Goal: Task Accomplishment & Management: Use online tool/utility

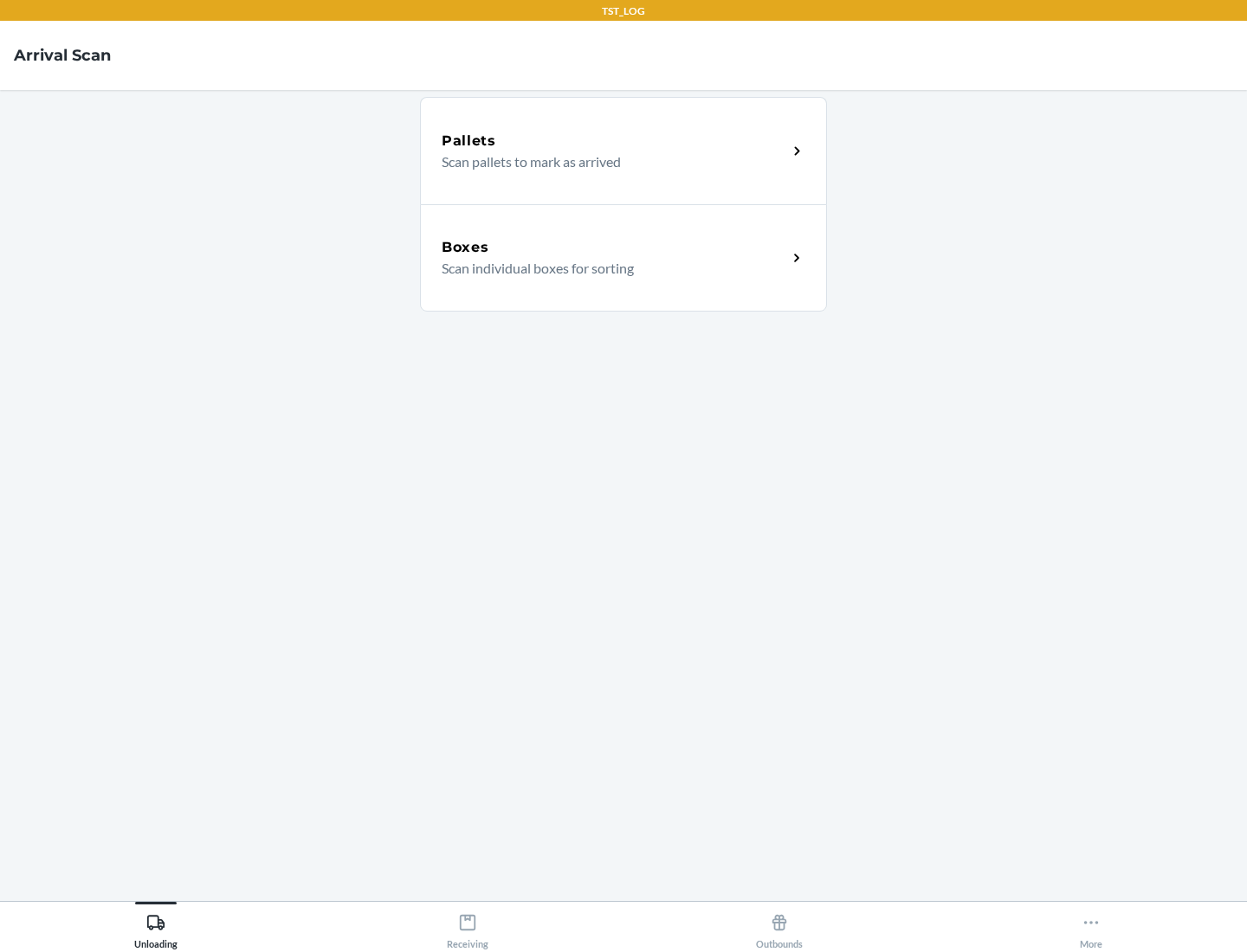
click at [614, 247] on div "Boxes" at bounding box center [614, 247] width 345 height 20
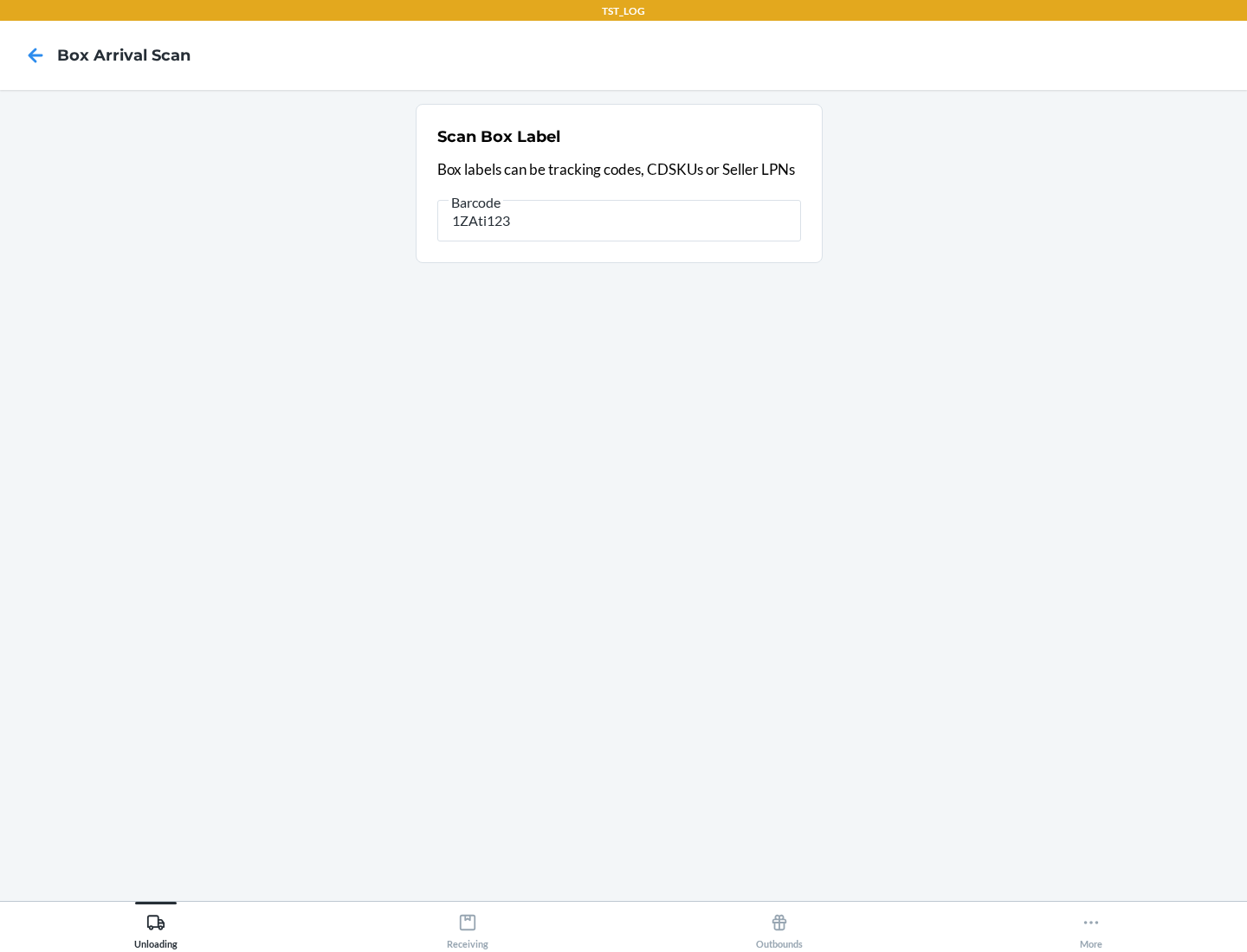
type input "1ZAti123"
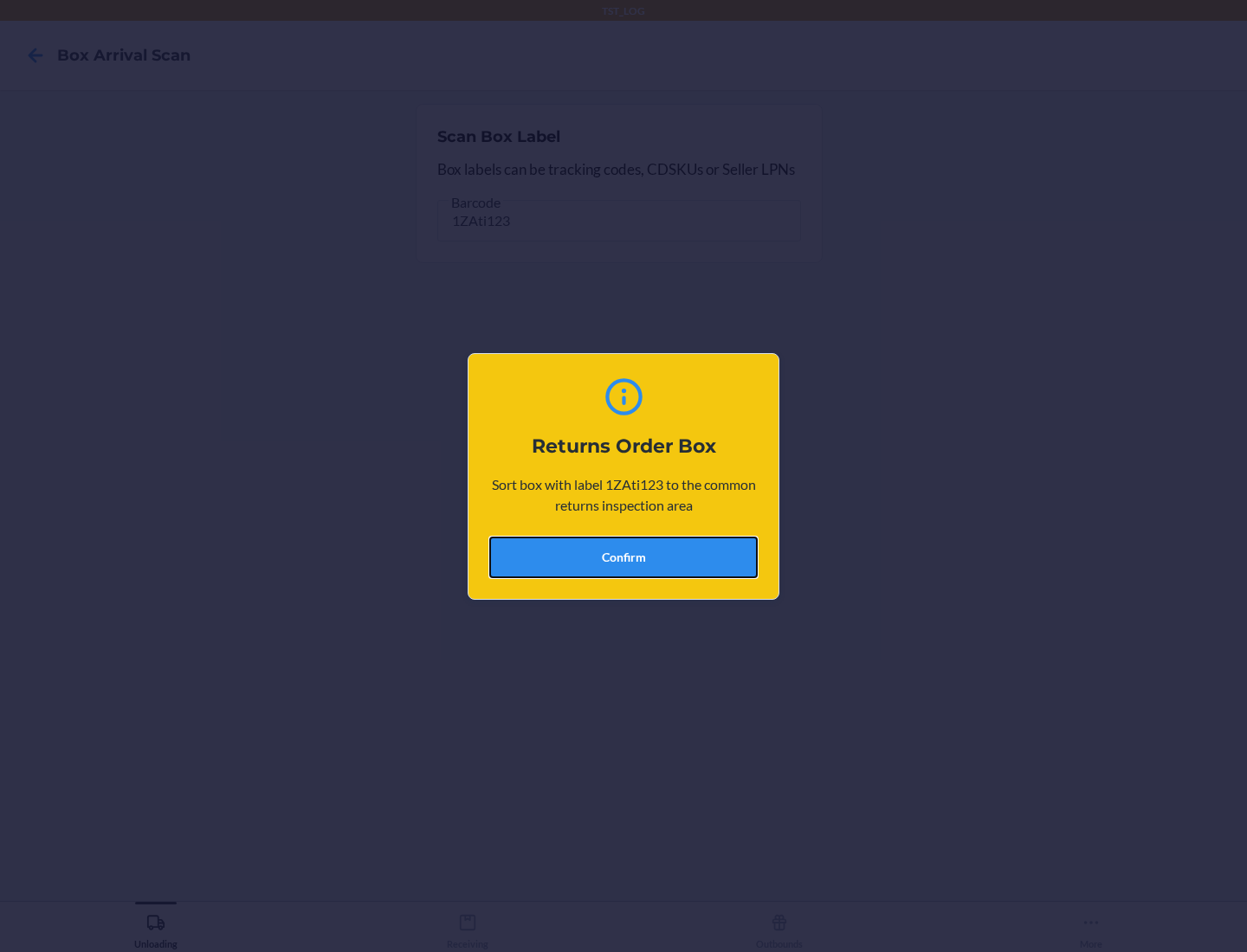
click at [624, 556] on button "Confirm" at bounding box center [623, 557] width 269 height 42
